Goal: Information Seeking & Learning: Learn about a topic

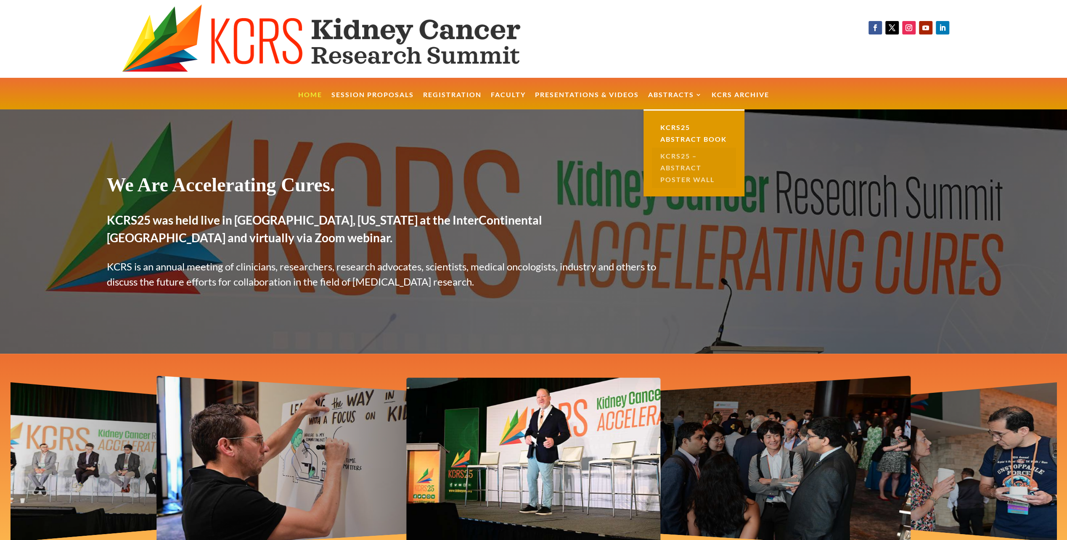
click at [676, 155] on link "KCRS25 – Abstract Poster Wall" at bounding box center [694, 168] width 84 height 40
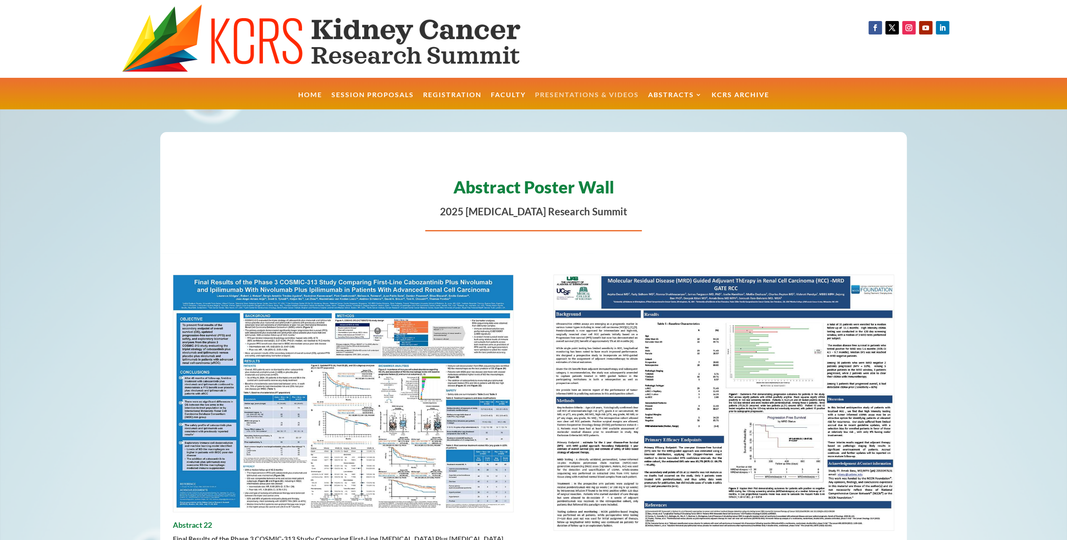
click at [600, 95] on link "Presentations & Videos" at bounding box center [587, 101] width 104 height 18
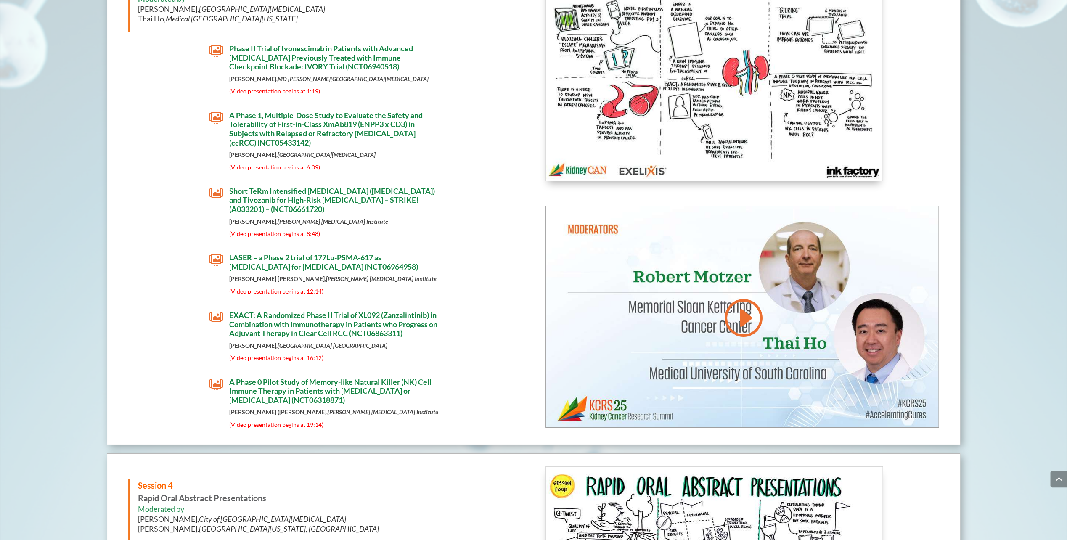
scroll to position [2569, 0]
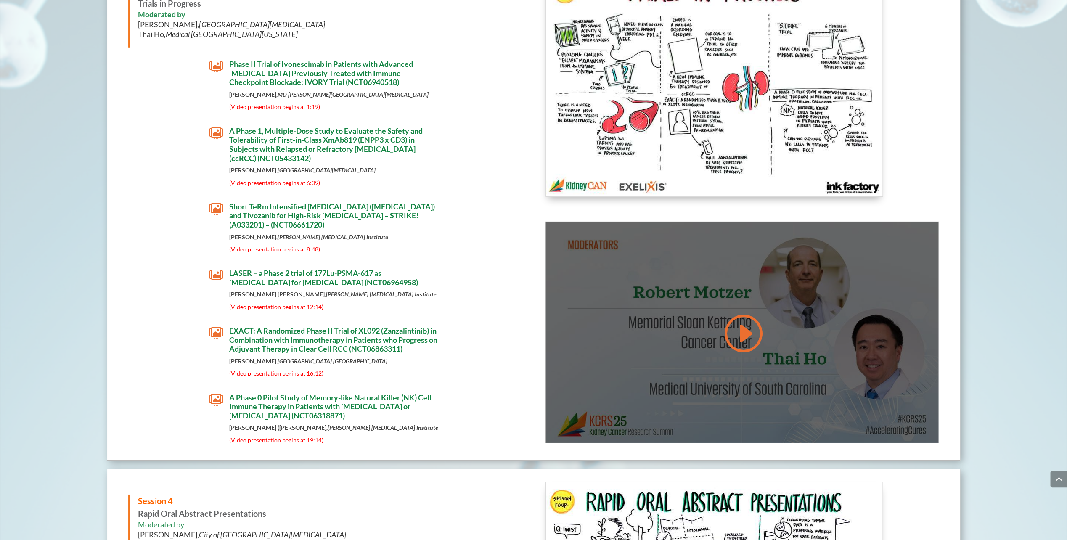
click at [736, 290] on div at bounding box center [742, 332] width 392 height 221
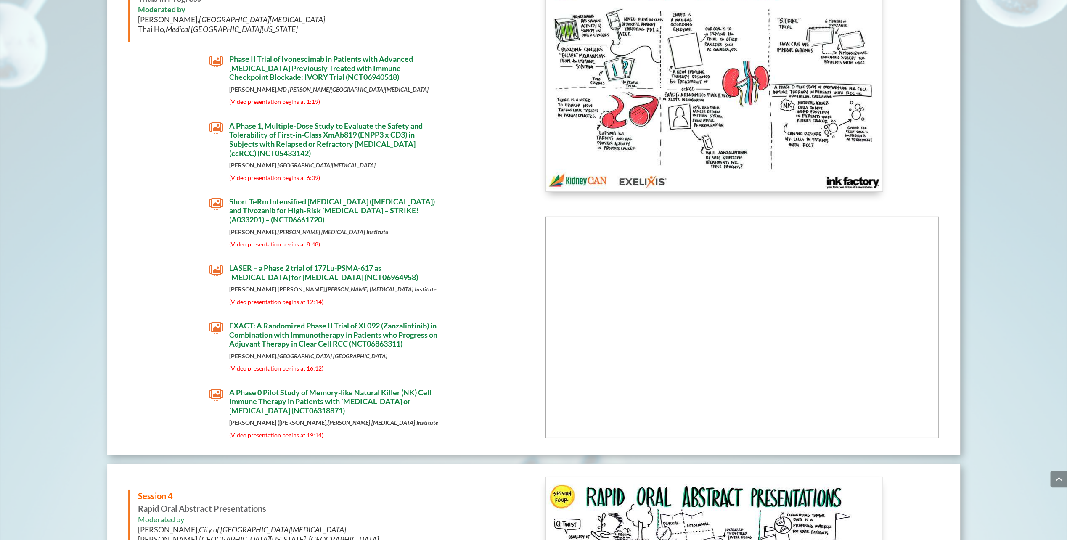
scroll to position [2574, 0]
click at [484, 167] on div " A Phase 1, Multiple-Dose Study to Evaluate the Safety and Tolerability of Fir…" at bounding box center [324, 153] width 393 height 64
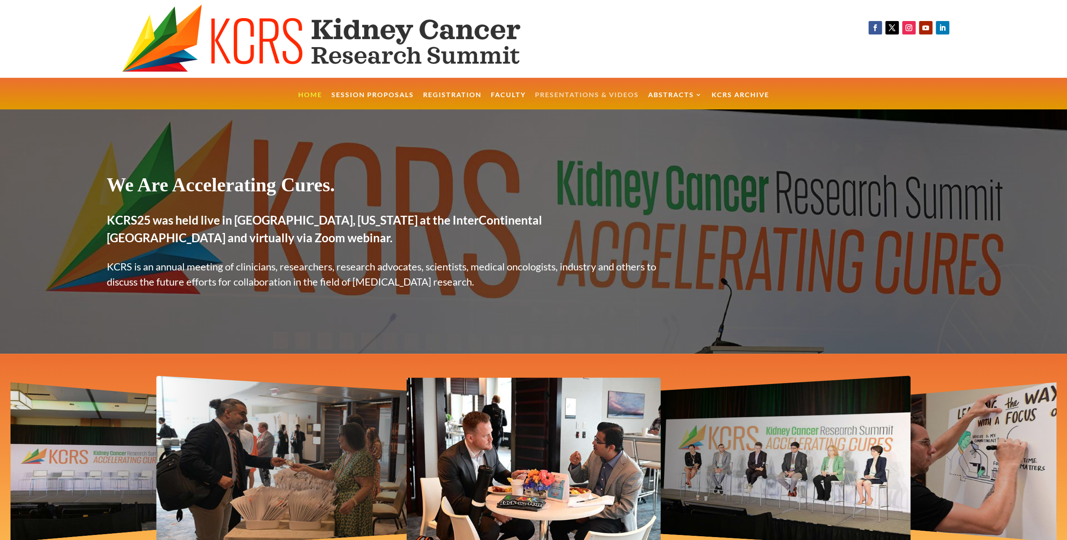
click at [575, 93] on link "Presentations & Videos" at bounding box center [587, 101] width 104 height 18
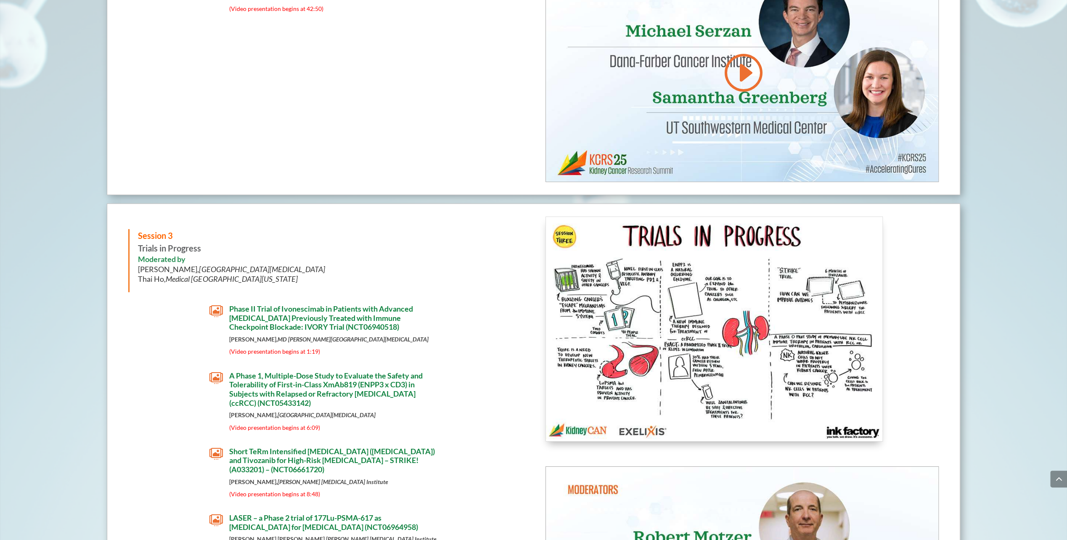
scroll to position [4042, 0]
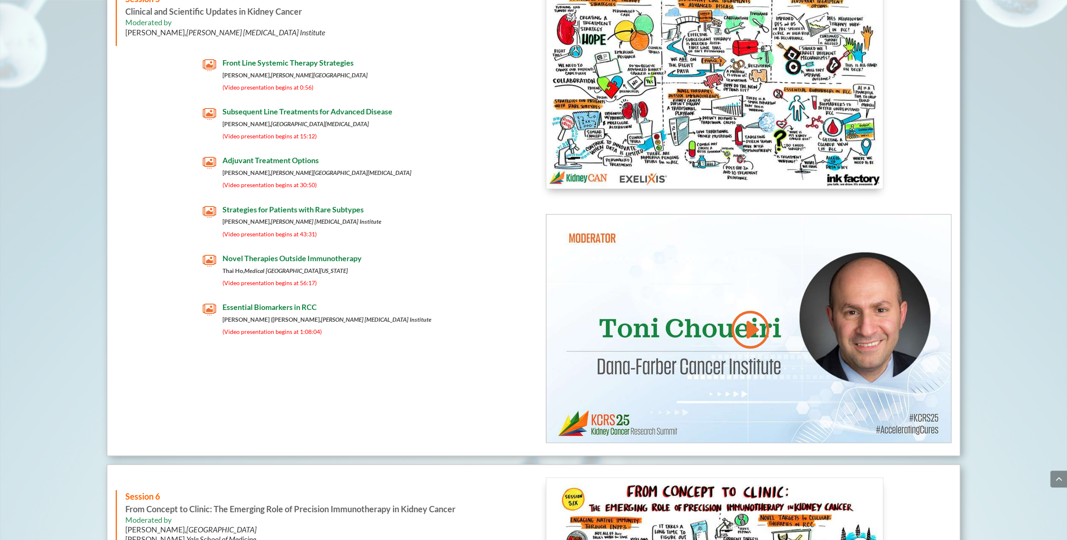
click at [323, 258] on span "Novel Therapies Outside Immunotherapy" at bounding box center [292, 258] width 139 height 9
